Goal: Find specific page/section: Find specific page/section

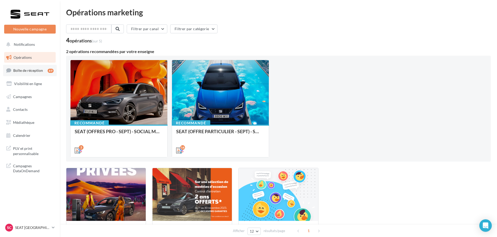
click at [24, 72] on span "Boîte de réception" at bounding box center [28, 70] width 30 height 4
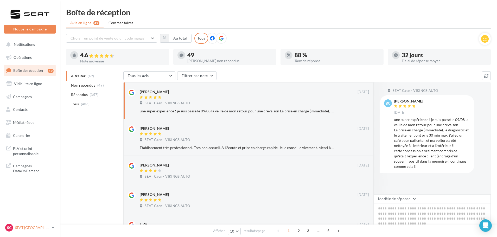
click at [26, 230] on div "SC SEAT CAEN SEAT-IFS" at bounding box center [27, 228] width 45 height 8
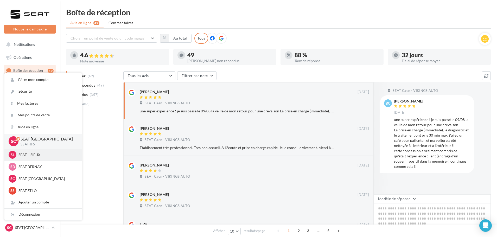
click at [31, 153] on p "SEAT LISIEUX" at bounding box center [46, 154] width 57 height 5
